Goal: Task Accomplishment & Management: Use online tool/utility

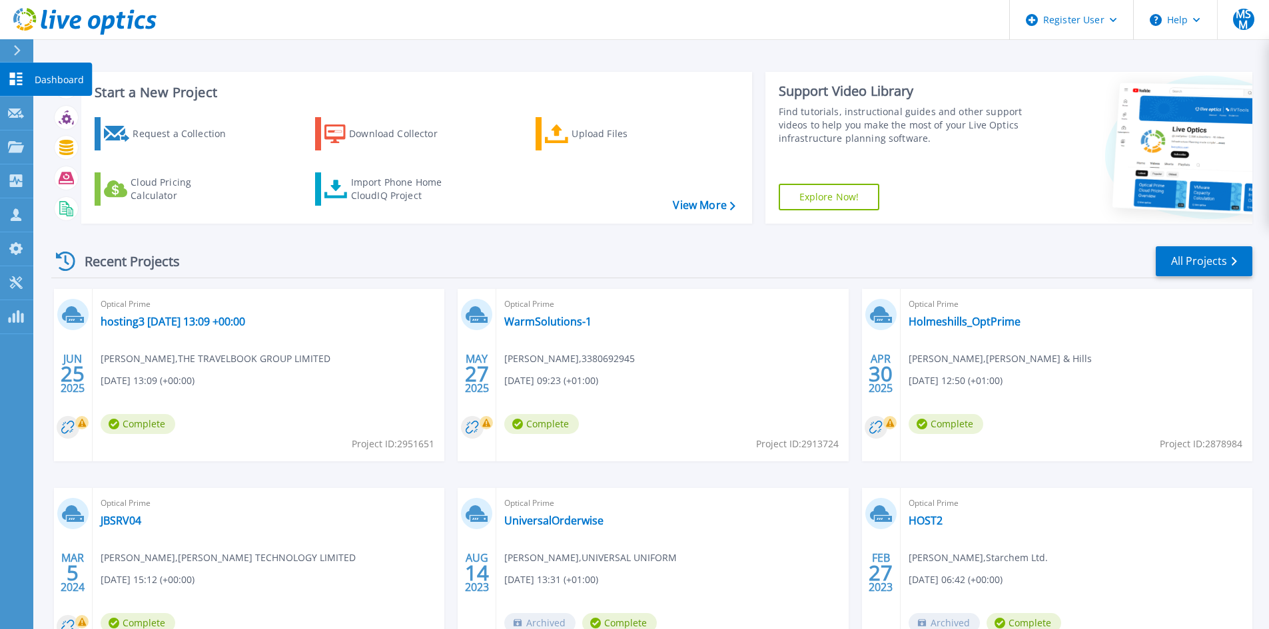
click at [21, 78] on icon at bounding box center [16, 79] width 13 height 13
click at [1072, 29] on div "Register User" at bounding box center [1070, 20] width 123 height 40
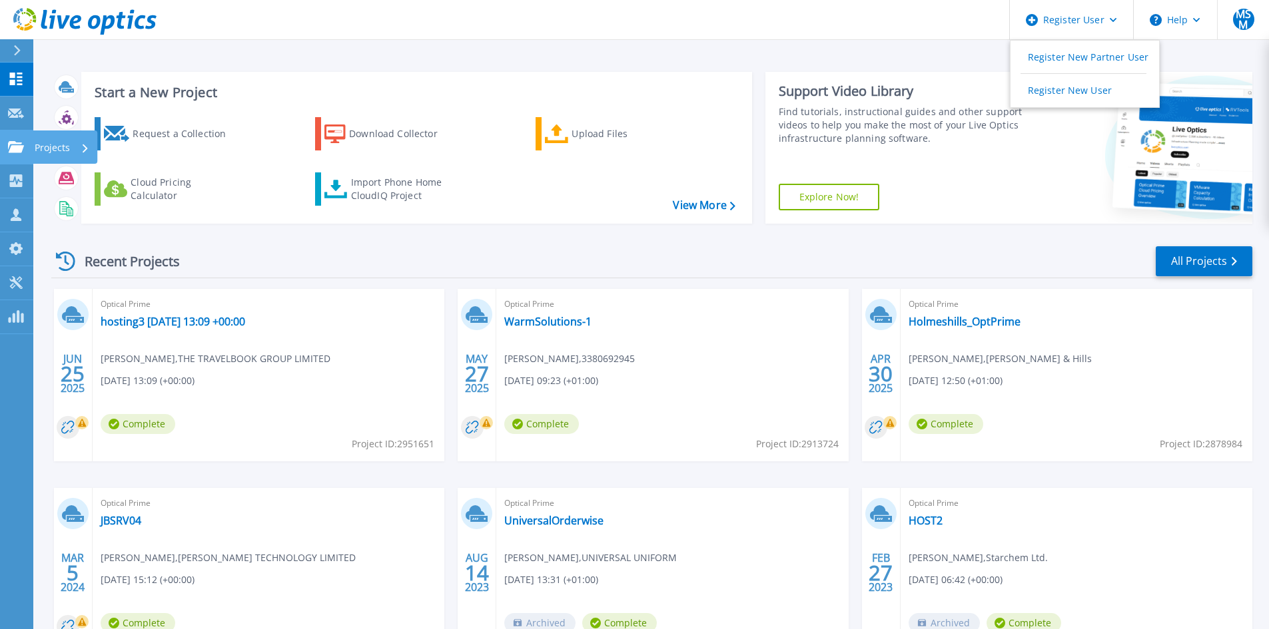
click at [11, 141] on link "Projects Projects" at bounding box center [16, 148] width 33 height 34
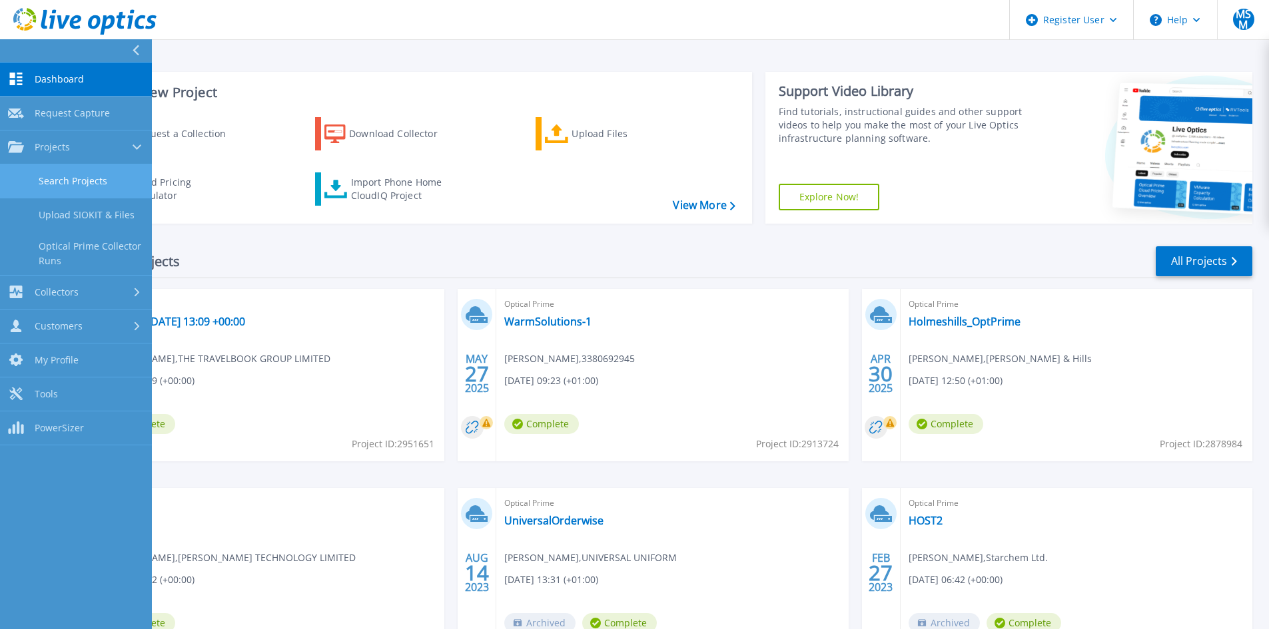
click at [87, 172] on link "Search Projects" at bounding box center [76, 181] width 152 height 34
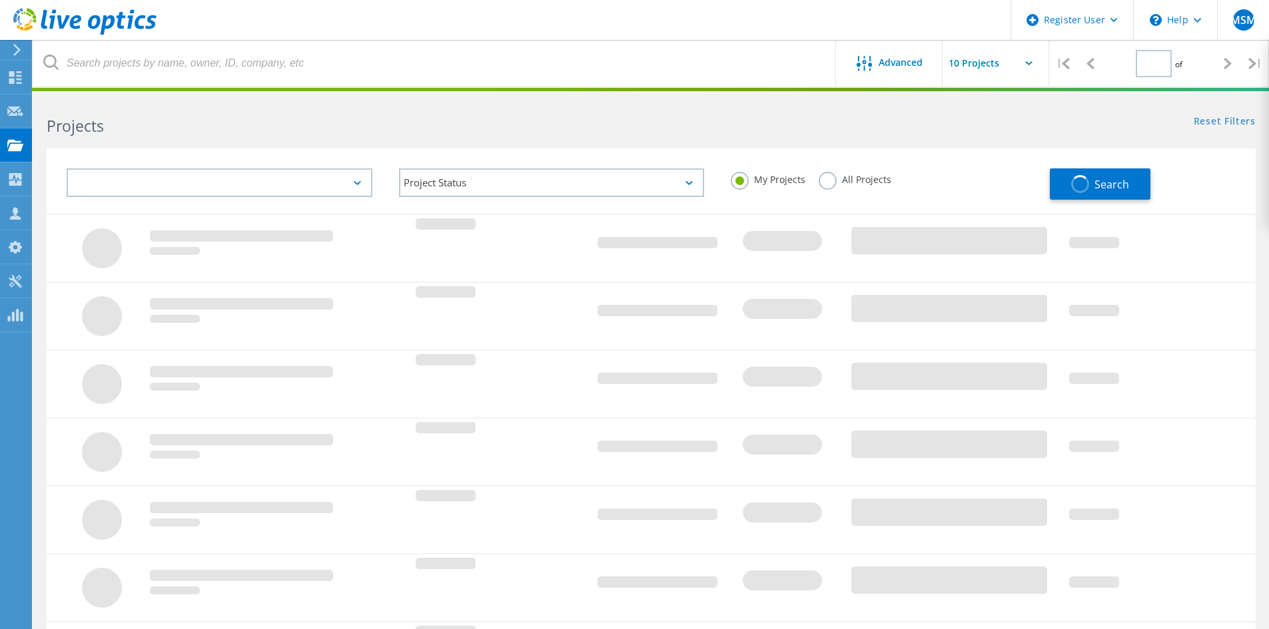
type input "1"
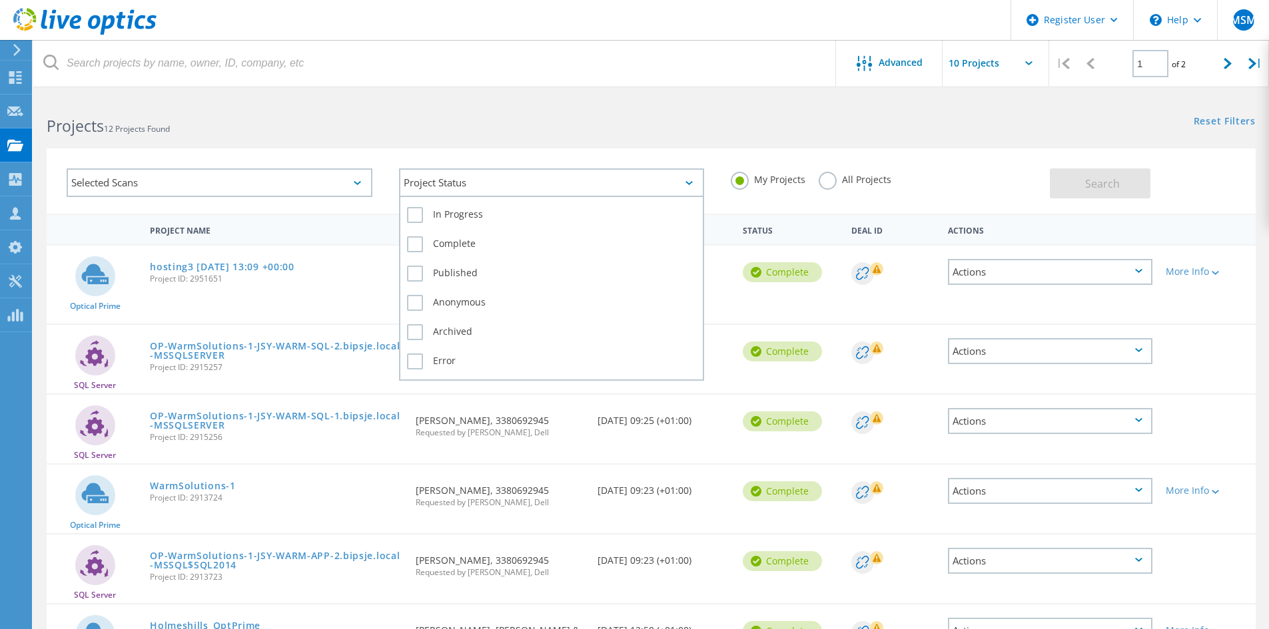
click at [509, 184] on div "Project Status" at bounding box center [552, 182] width 306 height 29
click at [508, 184] on div "Project Status" at bounding box center [552, 182] width 306 height 29
click at [474, 192] on div "Project Status" at bounding box center [552, 182] width 306 height 29
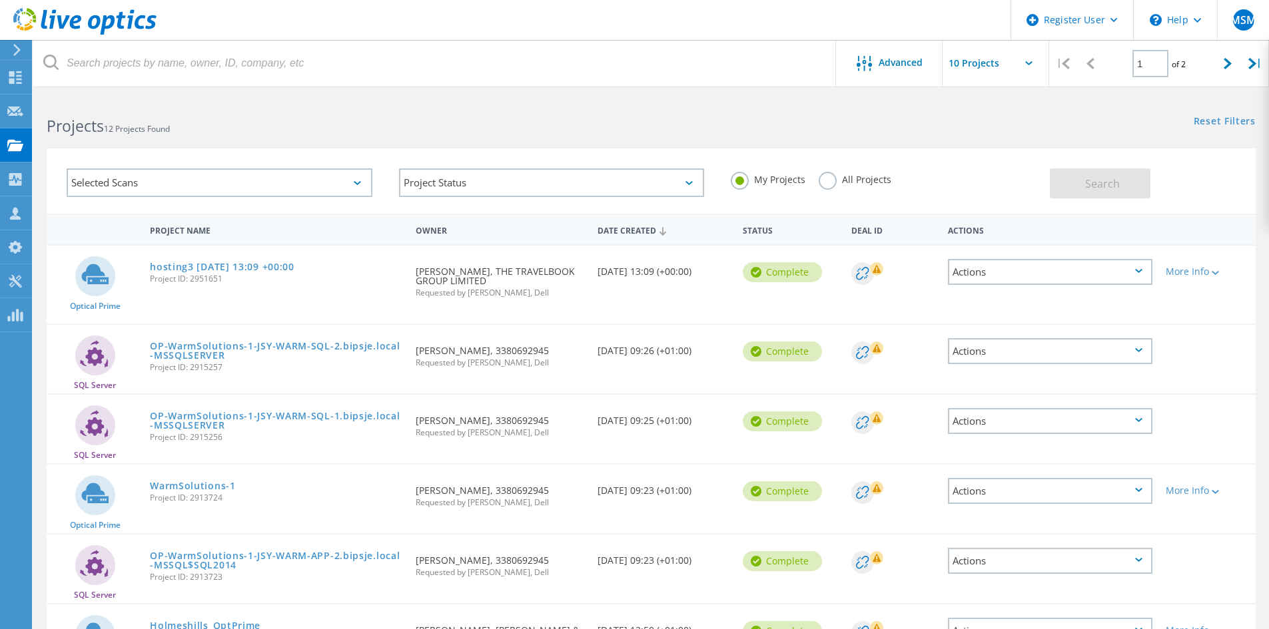
click at [222, 181] on div "Selected Scans" at bounding box center [220, 182] width 306 height 29
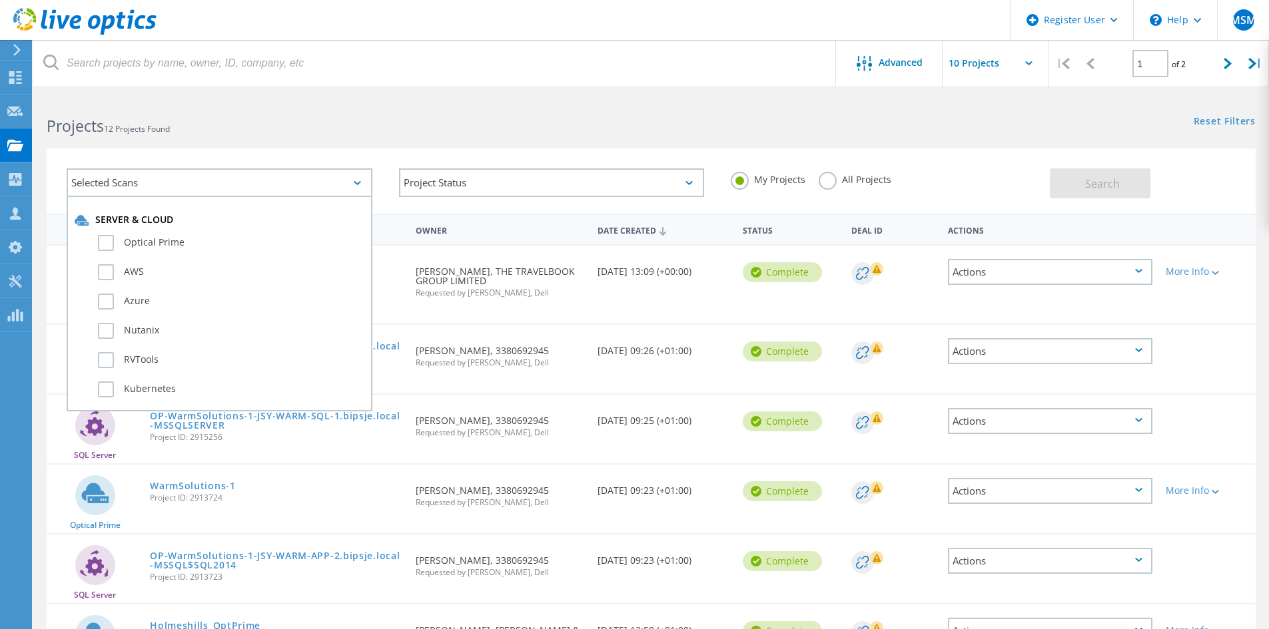
click at [158, 232] on div "Optical Prime" at bounding box center [220, 246] width 290 height 29
click at [158, 240] on label "Optical Prime" at bounding box center [231, 243] width 266 height 16
click at [0, 0] on input "Optical Prime" at bounding box center [0, 0] width 0 height 0
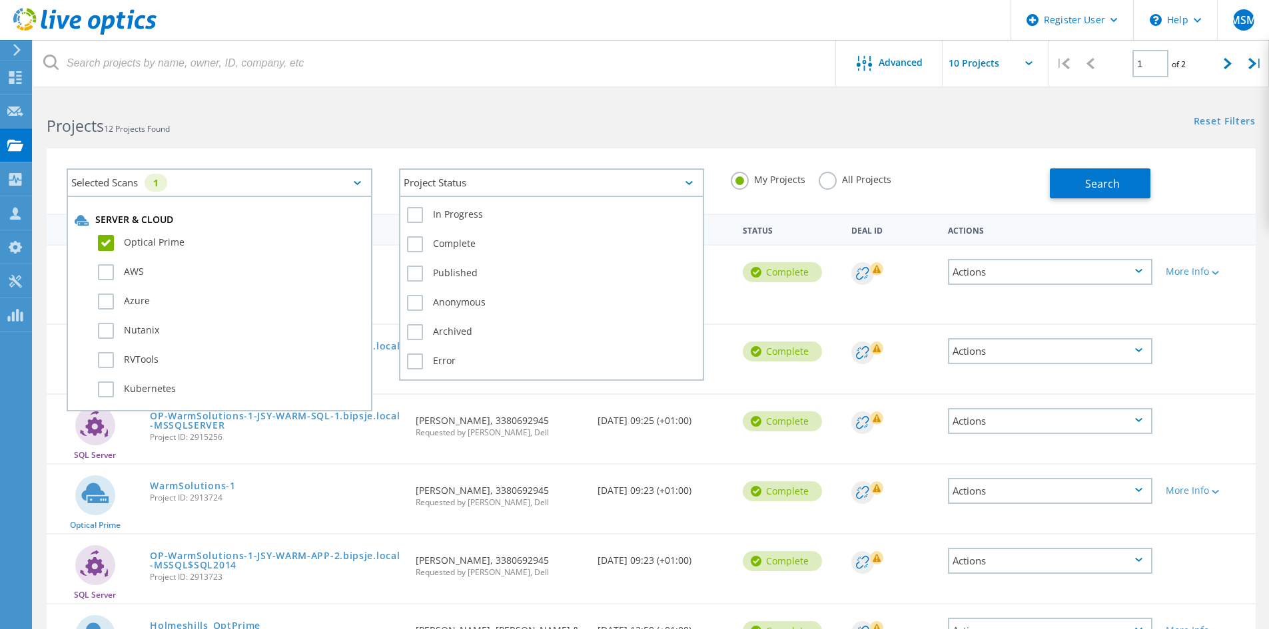
click at [469, 186] on div "Project Status" at bounding box center [552, 182] width 306 height 29
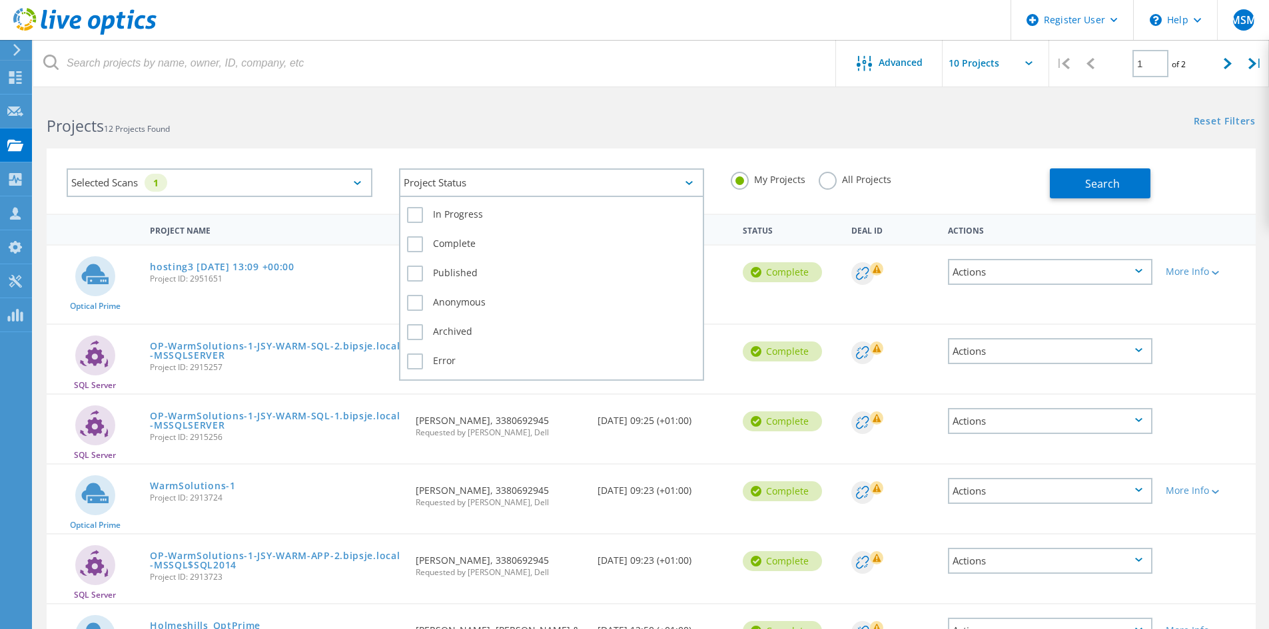
click at [444, 235] on div "Complete" at bounding box center [552, 247] width 290 height 29
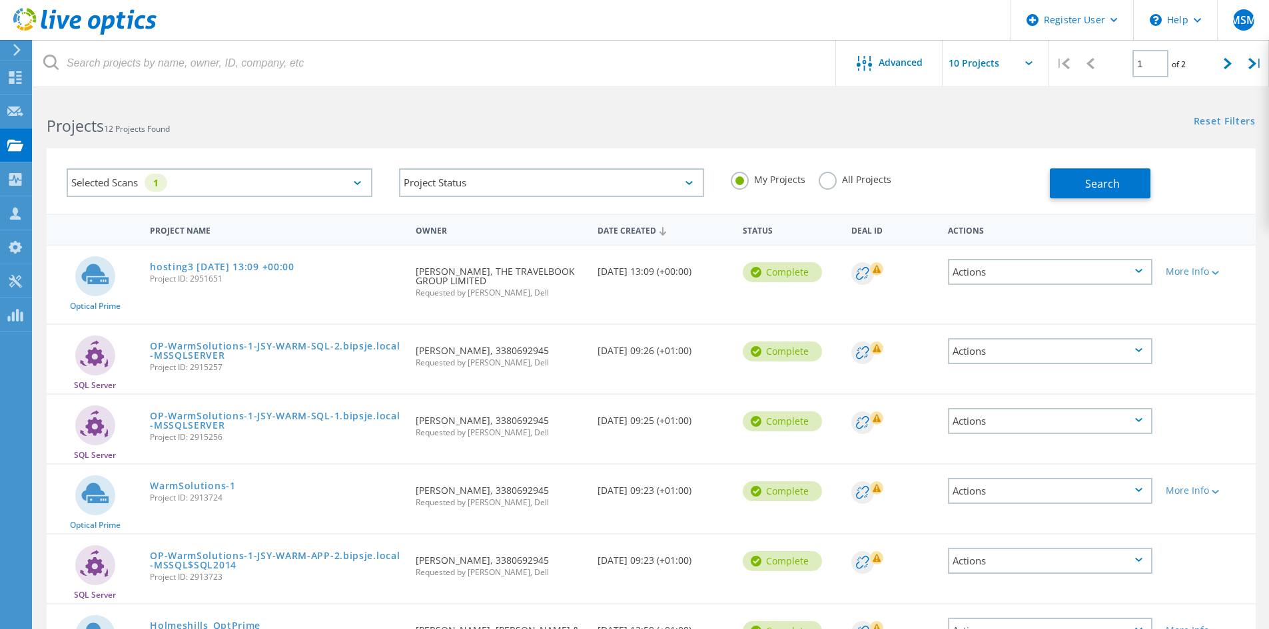
click at [830, 181] on label "All Projects" at bounding box center [854, 178] width 73 height 13
click at [0, 0] on input "All Projects" at bounding box center [0, 0] width 0 height 0
click at [1128, 189] on button "Search" at bounding box center [1099, 183] width 101 height 30
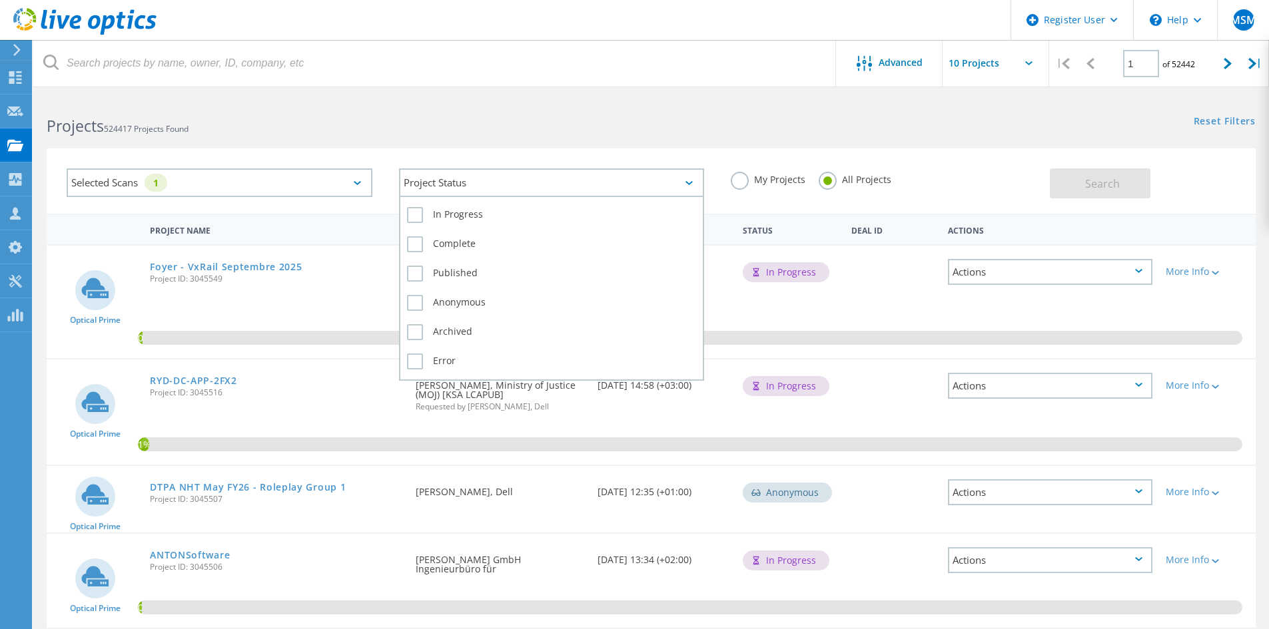
click at [509, 190] on div "Project Status" at bounding box center [552, 182] width 306 height 29
click at [443, 242] on label "Complete" at bounding box center [552, 244] width 290 height 16
click at [0, 0] on input "Complete" at bounding box center [0, 0] width 0 height 0
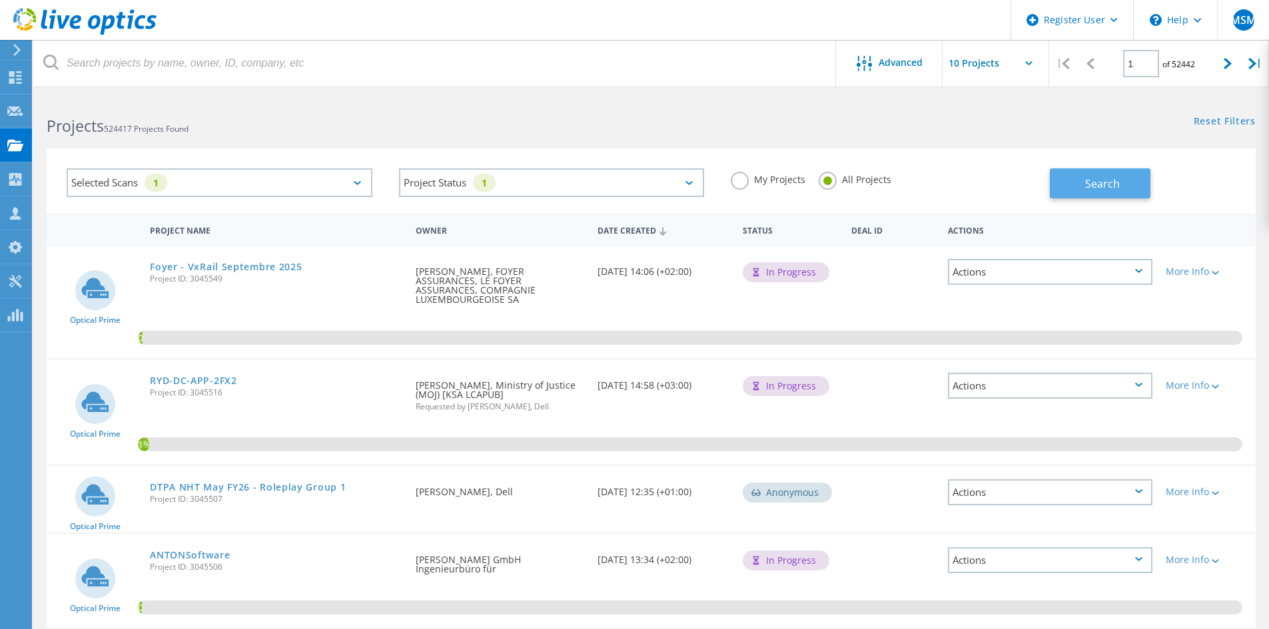
click at [1099, 178] on span "Search" at bounding box center [1102, 183] width 35 height 15
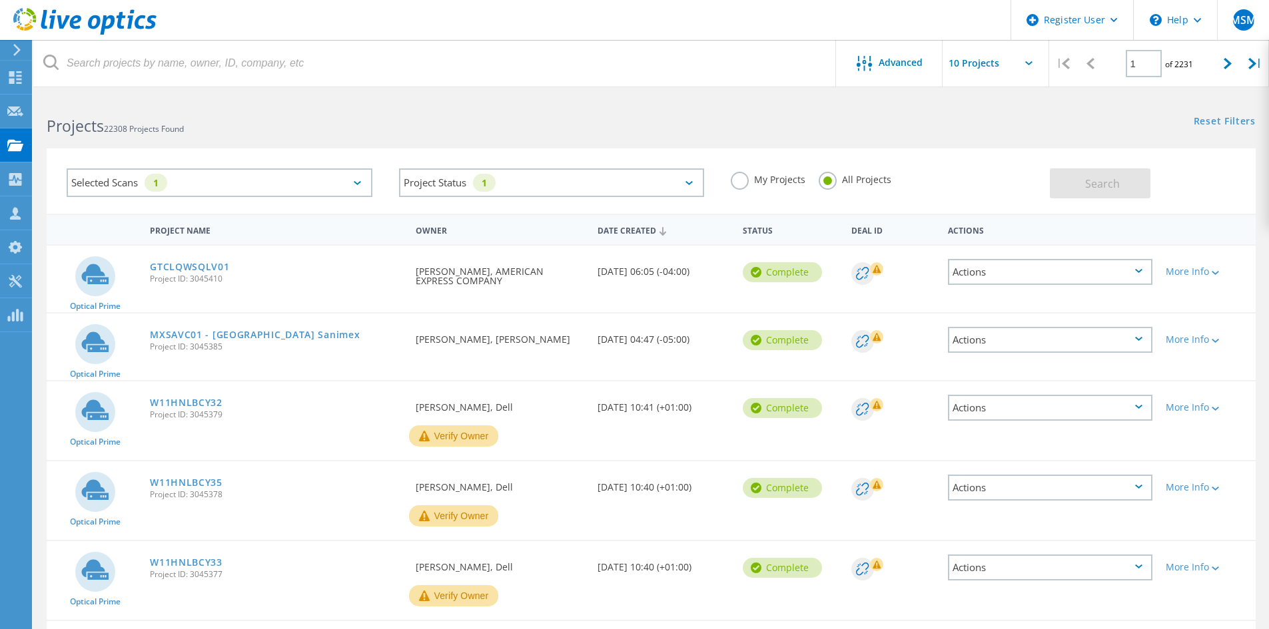
click at [469, 114] on div "Projects 22308 Projects Found" at bounding box center [341, 114] width 617 height 35
click at [24, 55] on div at bounding box center [15, 50] width 20 height 12
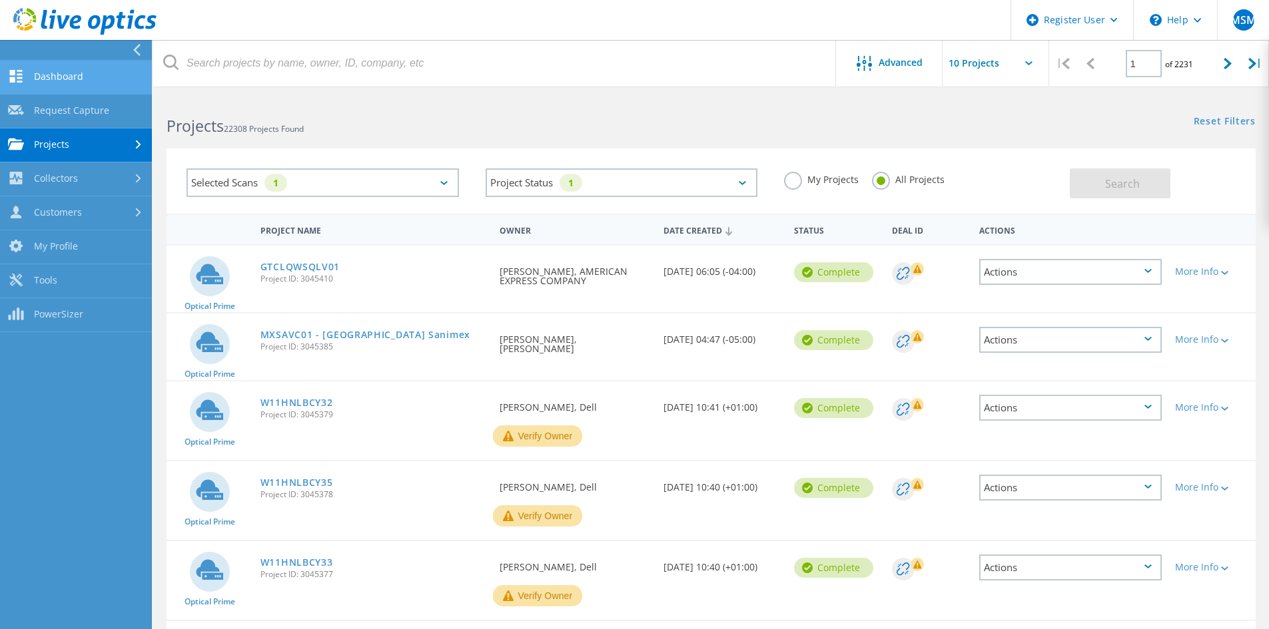
click at [54, 87] on link "Dashboard" at bounding box center [76, 78] width 152 height 34
click at [71, 84] on link "Dashboard" at bounding box center [76, 78] width 152 height 34
click at [77, 83] on link "Dashboard" at bounding box center [76, 78] width 152 height 34
